Goal: Find contact information: Find contact information

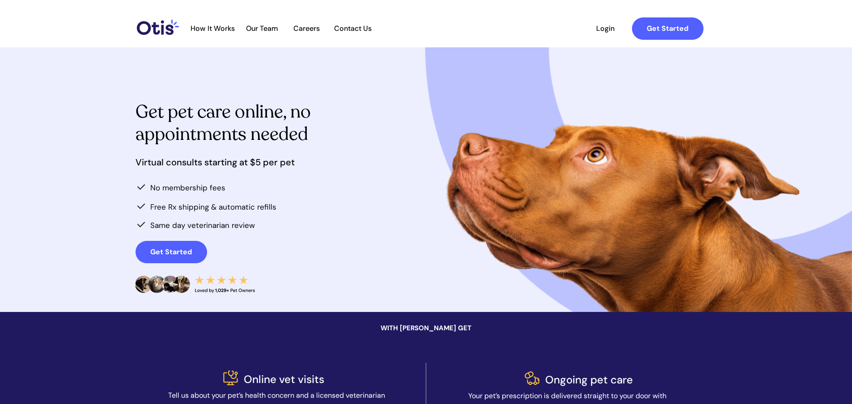
click at [351, 30] on span "Contact Us" at bounding box center [353, 28] width 47 height 8
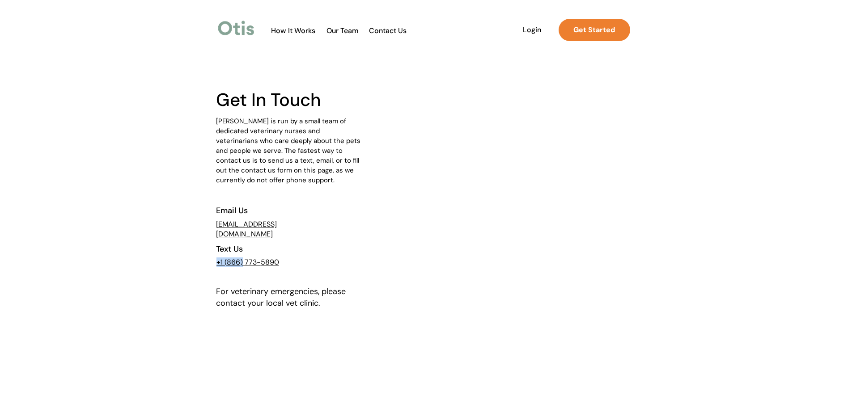
drag, startPoint x: 286, startPoint y: 261, endPoint x: 261, endPoint y: 252, distance: 26.7
click at [244, 262] on div "+1 (866) 773- 5890" at bounding box center [253, 264] width 74 height 18
click at [278, 239] on div at bounding box center [426, 267] width 420 height 441
drag, startPoint x: 282, startPoint y: 258, endPoint x: 225, endPoint y: 263, distance: 56.5
click at [225, 263] on p "+1 (866) 773- 5890" at bounding box center [250, 262] width 68 height 8
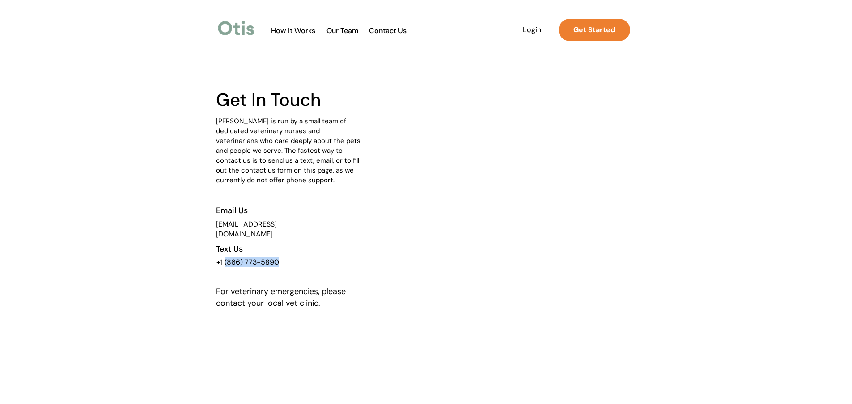
copy span "(866) 773- 5890"
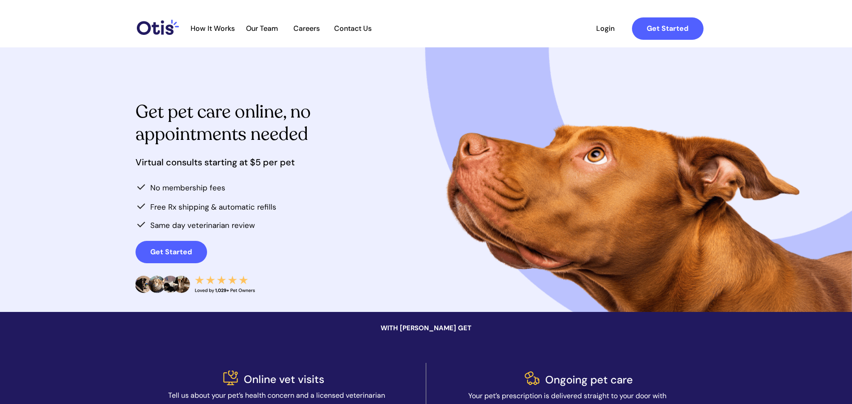
click at [364, 30] on span "Contact Us" at bounding box center [353, 28] width 47 height 8
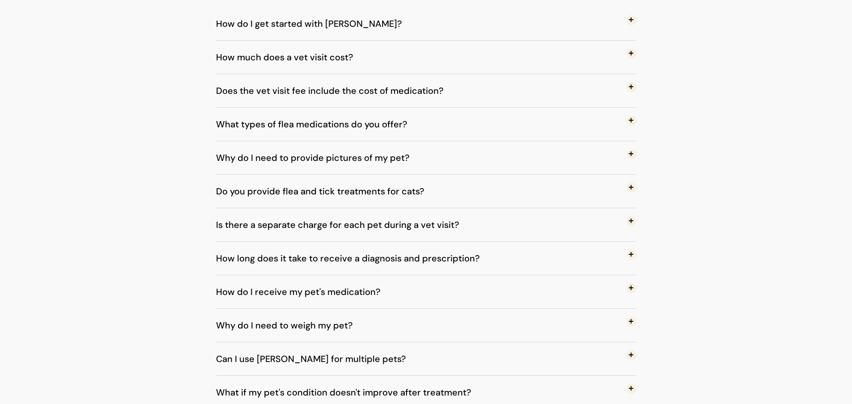
scroll to position [447, 0]
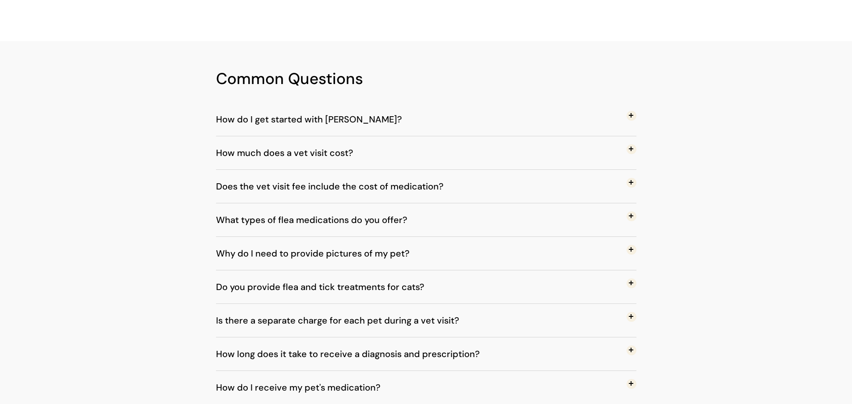
click at [300, 116] on span "How do I get started with [PERSON_NAME]?" at bounding box center [315, 120] width 199 height 30
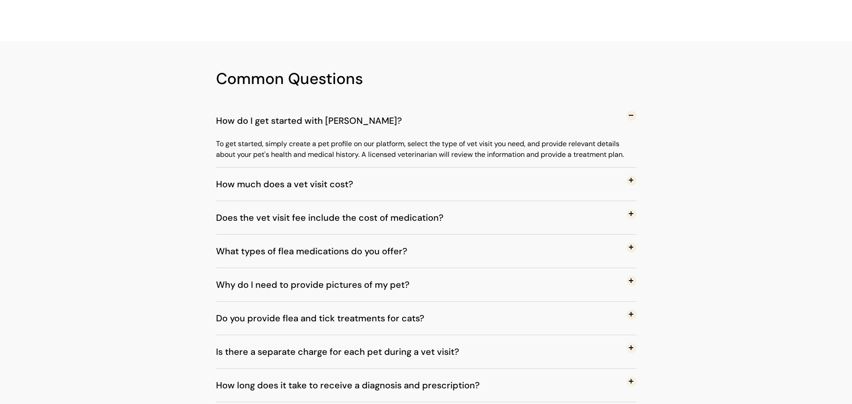
click at [315, 177] on span "How much does a vet visit cost?" at bounding box center [291, 184] width 151 height 30
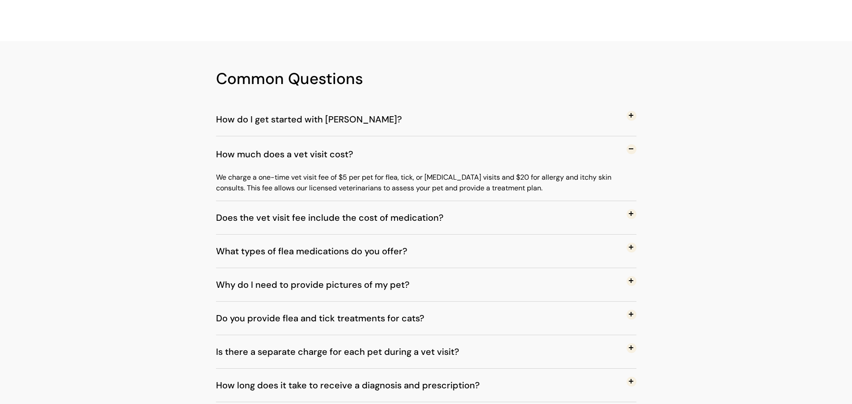
click at [325, 236] on button "What types of flea medications do you offer?" at bounding box center [426, 251] width 420 height 33
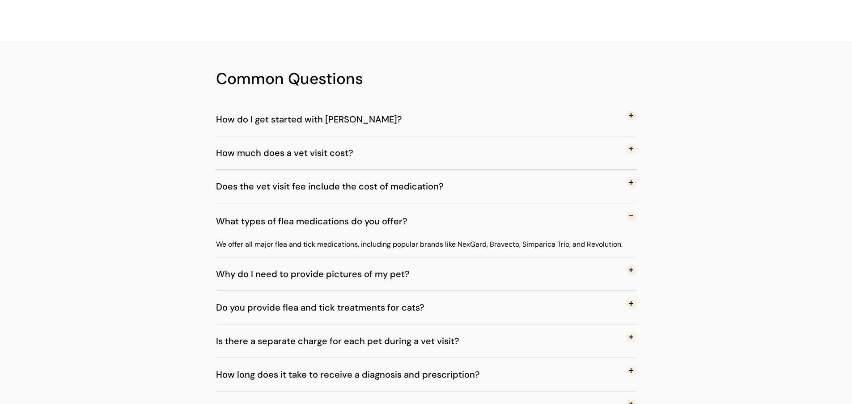
click at [342, 293] on span "Do you provide flea and tick treatments for cats?" at bounding box center [327, 308] width 222 height 30
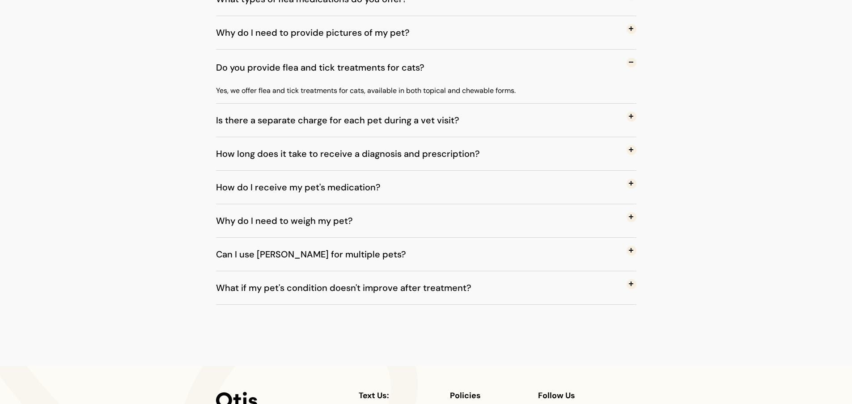
scroll to position [671, 0]
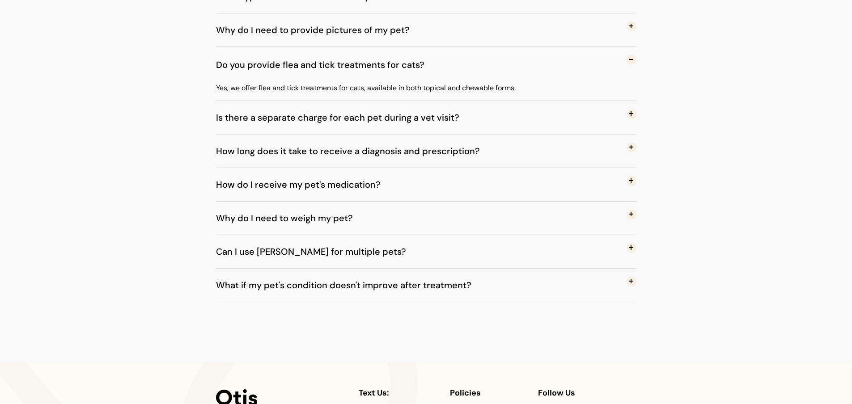
click at [334, 296] on span "What if my pet's condition doesn't improve after treatment?" at bounding box center [350, 286] width 269 height 30
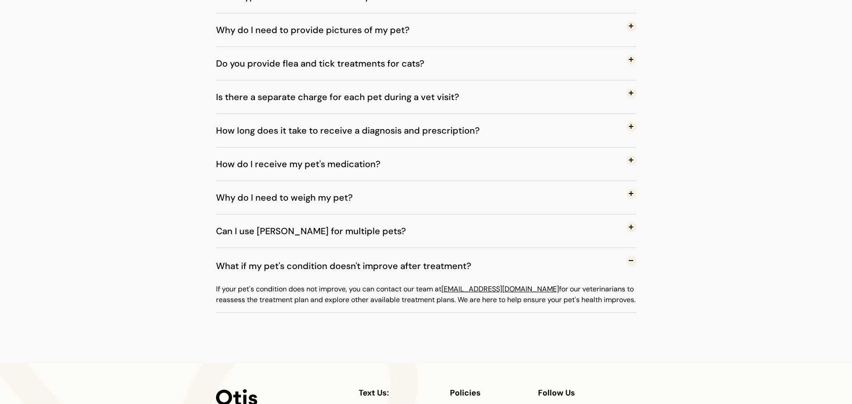
click at [309, 236] on span "Can I use [PERSON_NAME] for multiple pets?" at bounding box center [317, 231] width 203 height 30
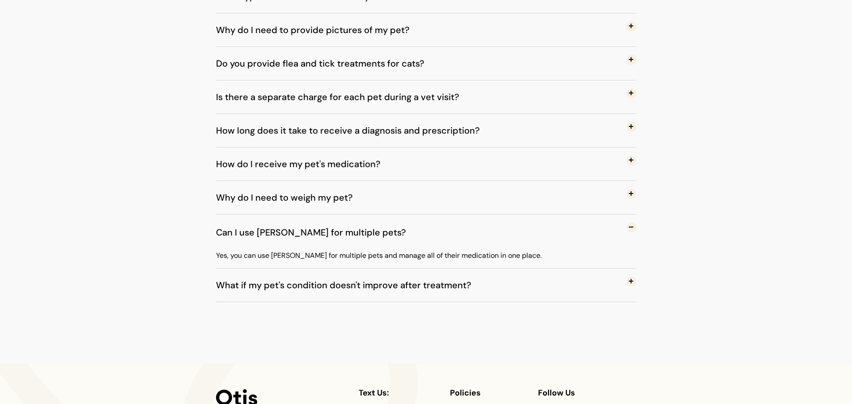
click at [302, 197] on span "Why do I need to weigh my pet?" at bounding box center [291, 198] width 150 height 30
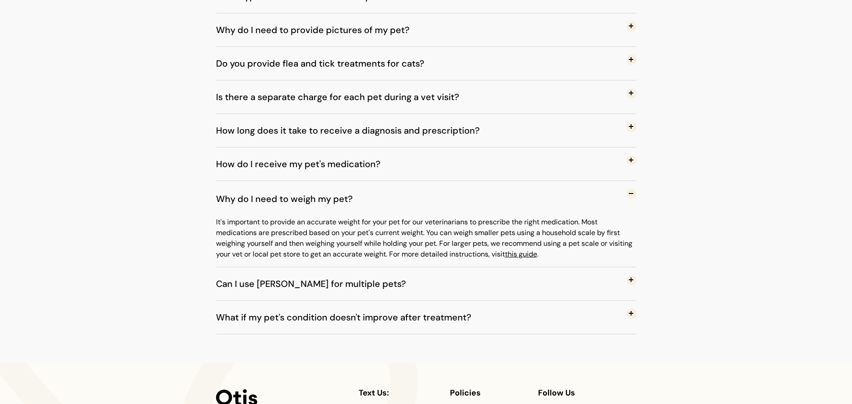
click at [303, 142] on span "How long does it take to receive a diagnosis and prescription?" at bounding box center [354, 131] width 277 height 30
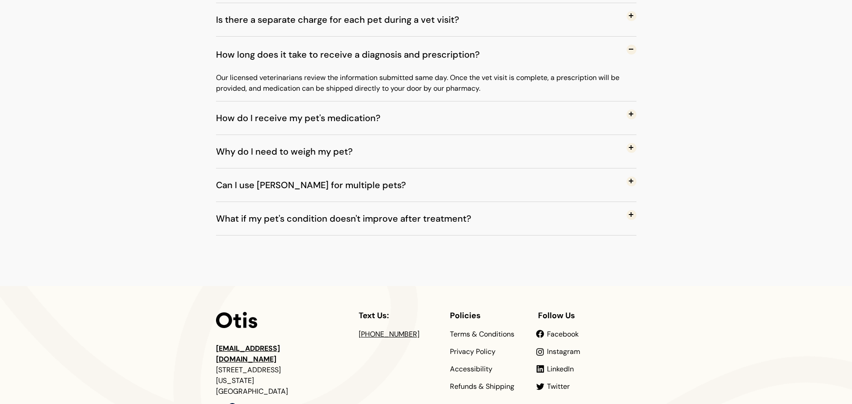
scroll to position [844, 0]
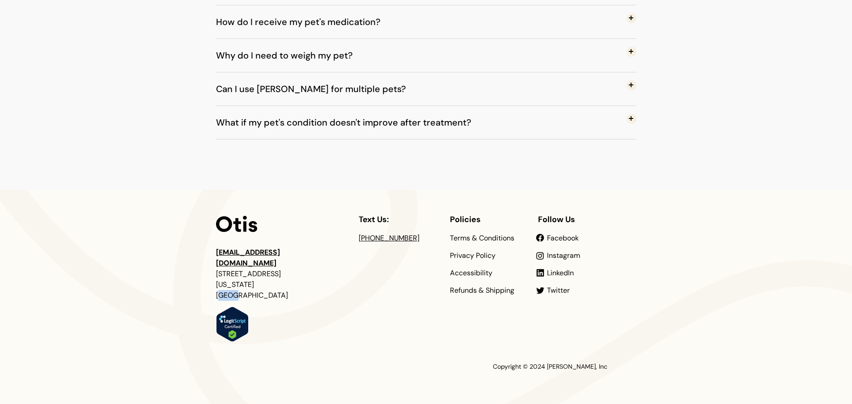
drag, startPoint x: 254, startPoint y: 275, endPoint x: 266, endPoint y: 276, distance: 11.6
click at [266, 276] on span "[STREET_ADDRESS][US_STATE]" at bounding box center [252, 284] width 72 height 31
drag, startPoint x: 198, startPoint y: 255, endPoint x: 203, endPoint y: 253, distance: 5.8
click at [203, 253] on div at bounding box center [426, 297] width 852 height 214
drag, startPoint x: 425, startPoint y: 240, endPoint x: 368, endPoint y: 242, distance: 56.8
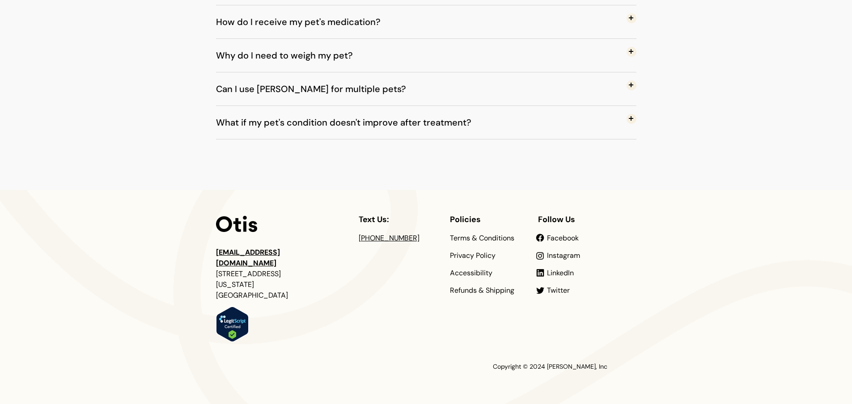
click at [368, 242] on p "[PHONE_NUMBER]" at bounding box center [394, 238] width 71 height 8
copy link "866) 706-8558"
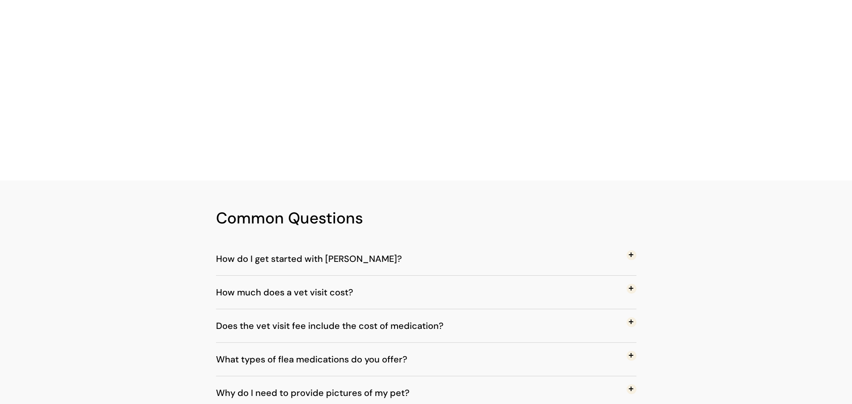
scroll to position [84, 0]
